Goal: Task Accomplishment & Management: Use online tool/utility

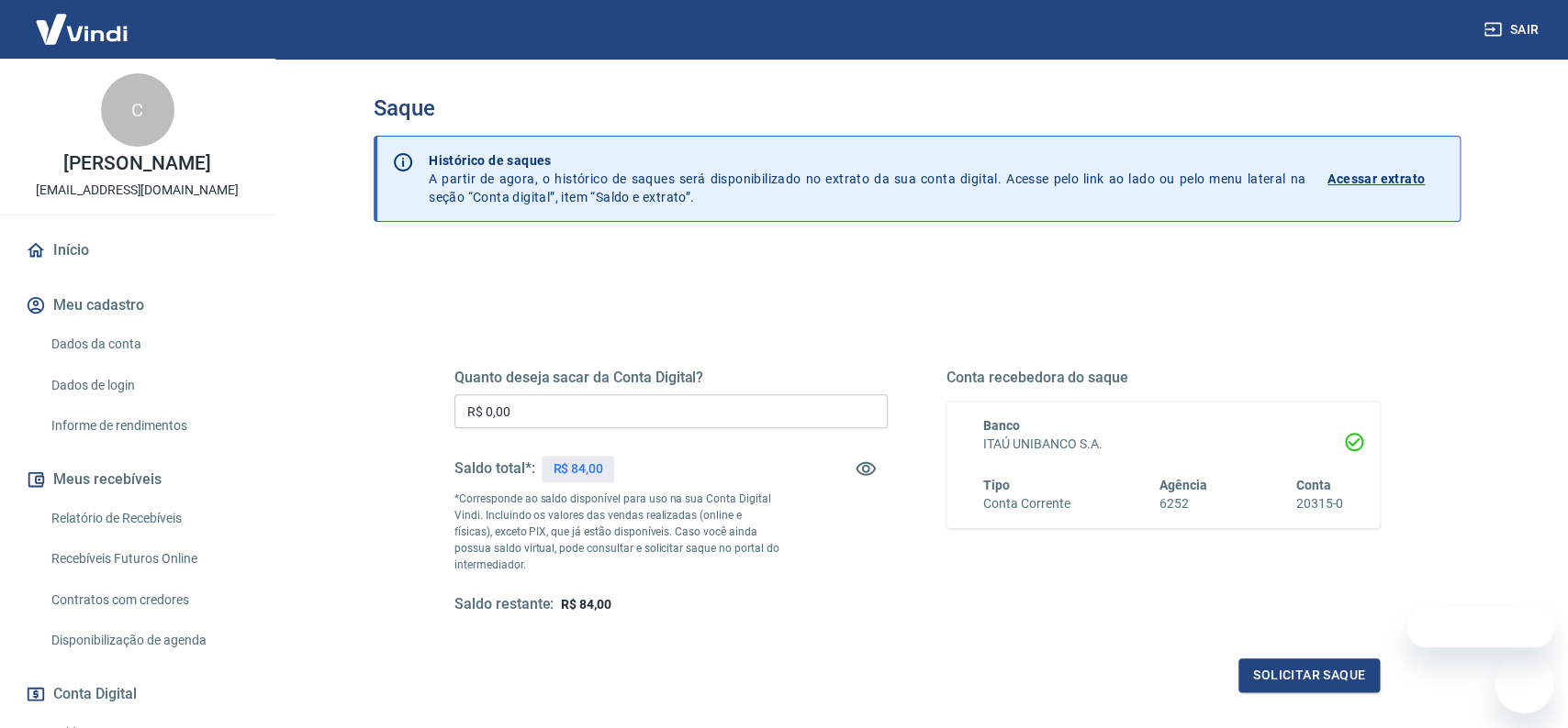
click at [676, 420] on input "R$ 0,00" at bounding box center [671, 411] width 433 height 34
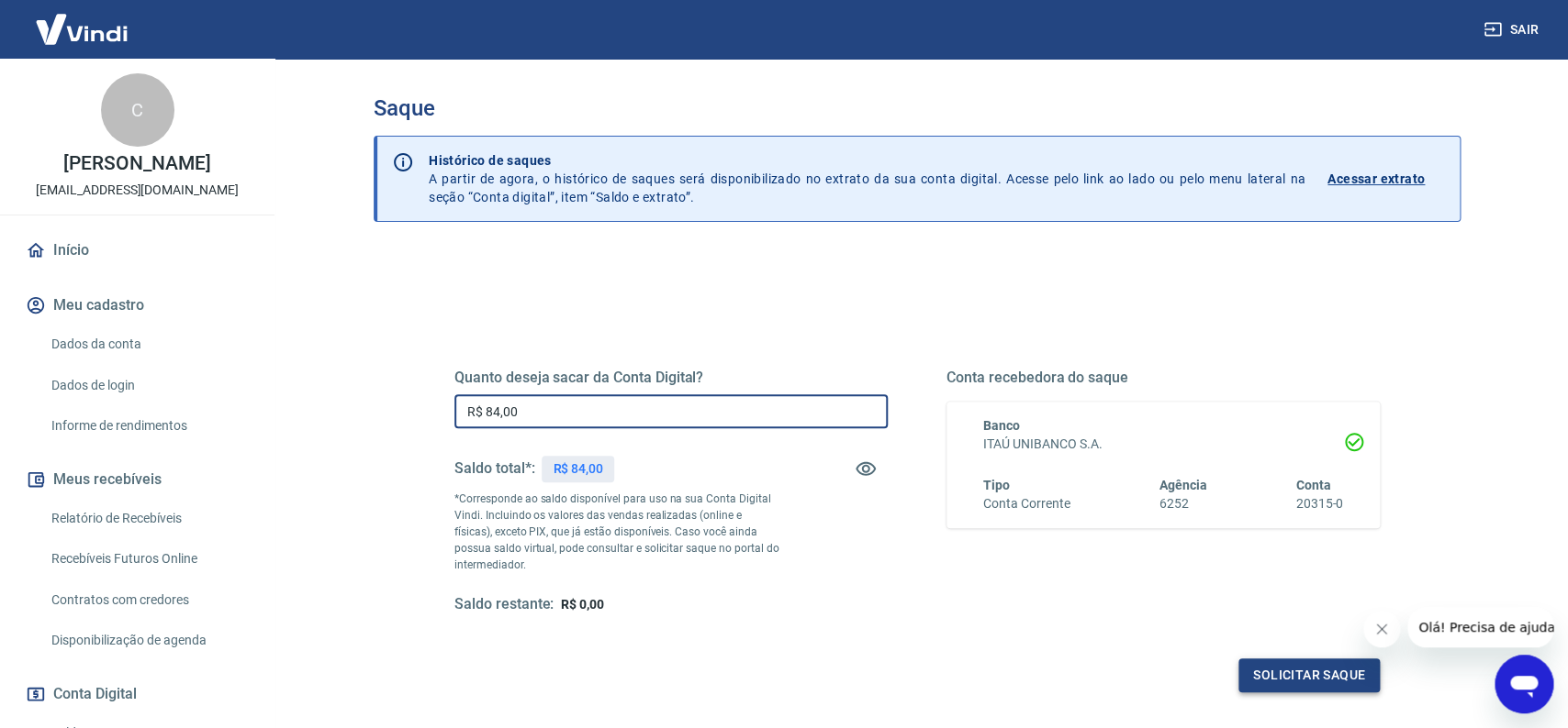
type input "R$ 84,00"
click at [1341, 680] on button "Solicitar saque" at bounding box center [1309, 675] width 142 height 34
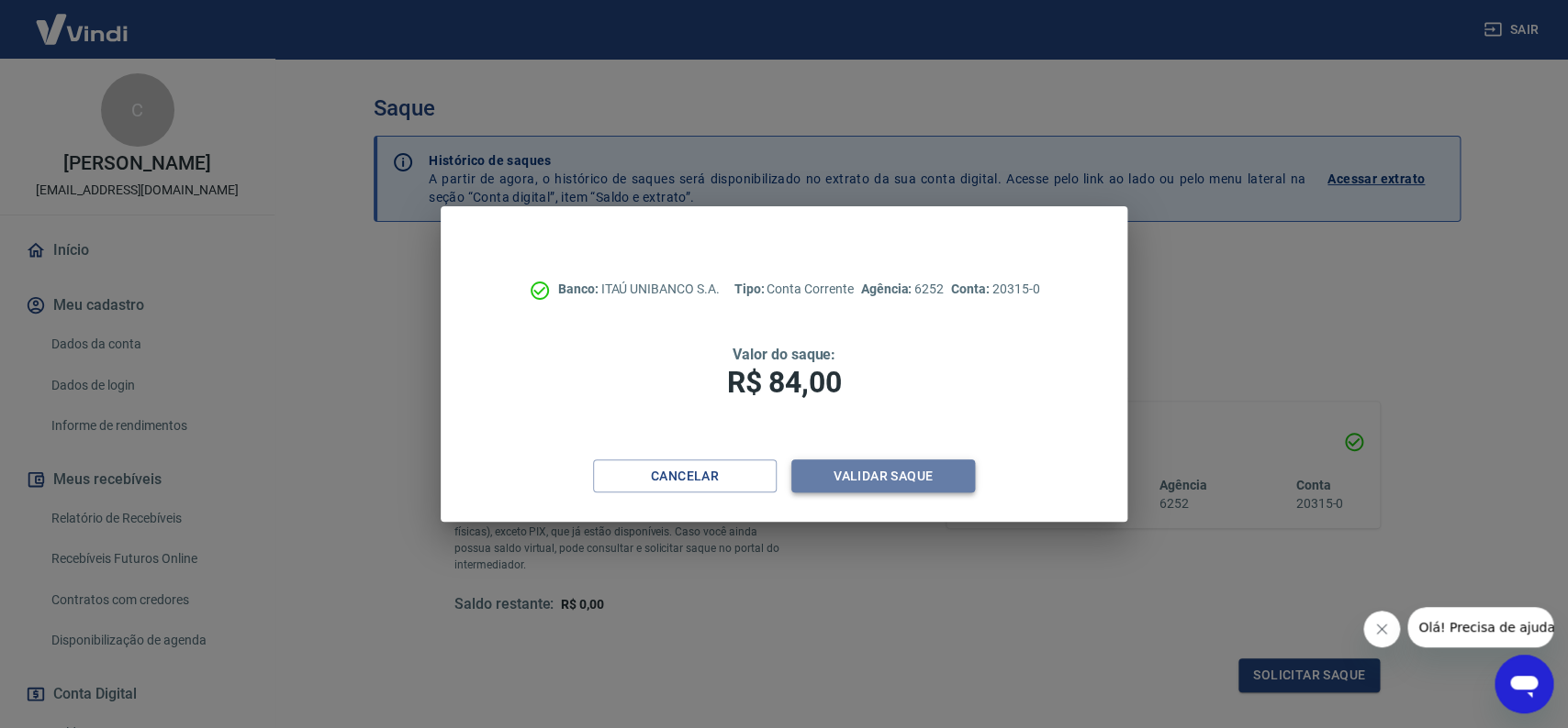
click at [942, 487] on button "Validar saque" at bounding box center [883, 476] width 183 height 34
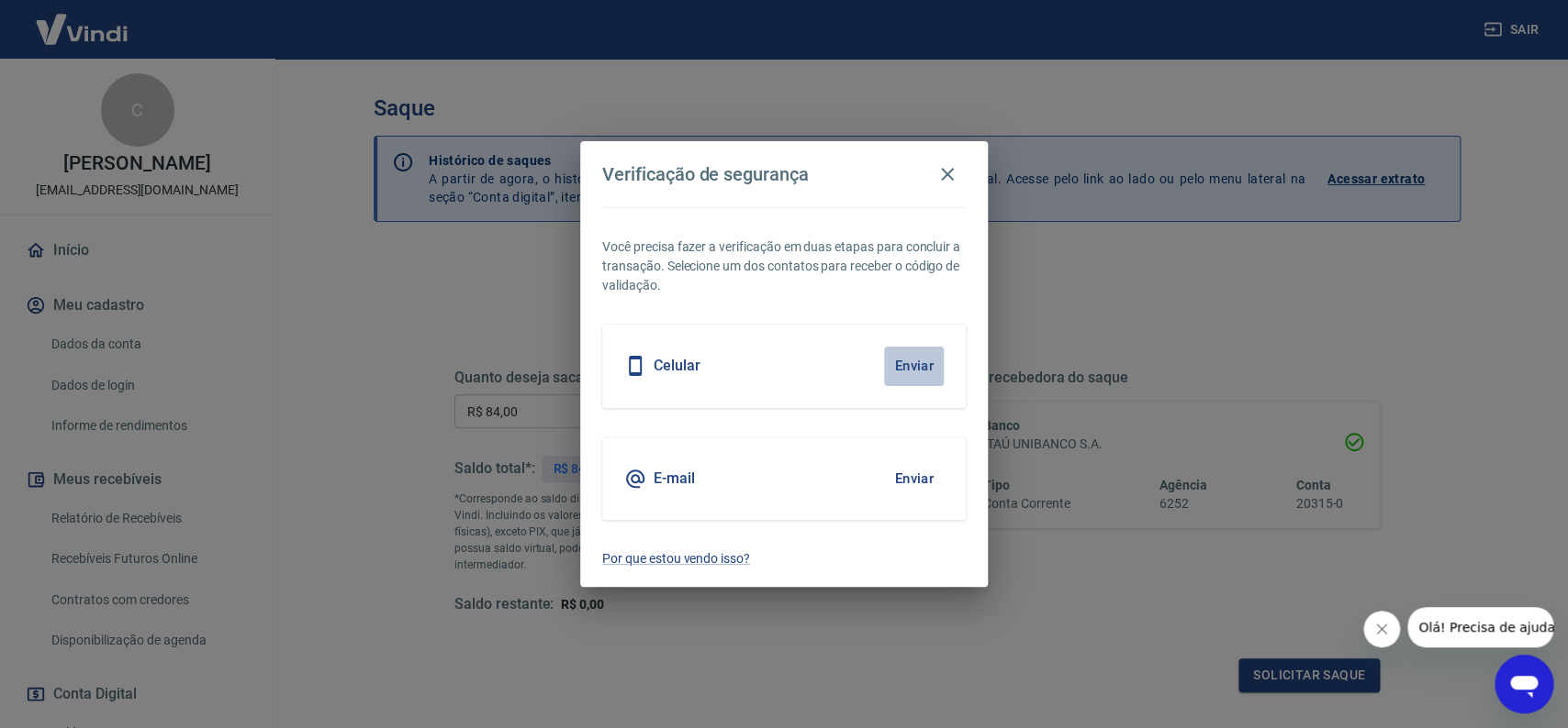
click at [923, 375] on button "Enviar" at bounding box center [914, 366] width 59 height 39
